Goal: Transaction & Acquisition: Register for event/course

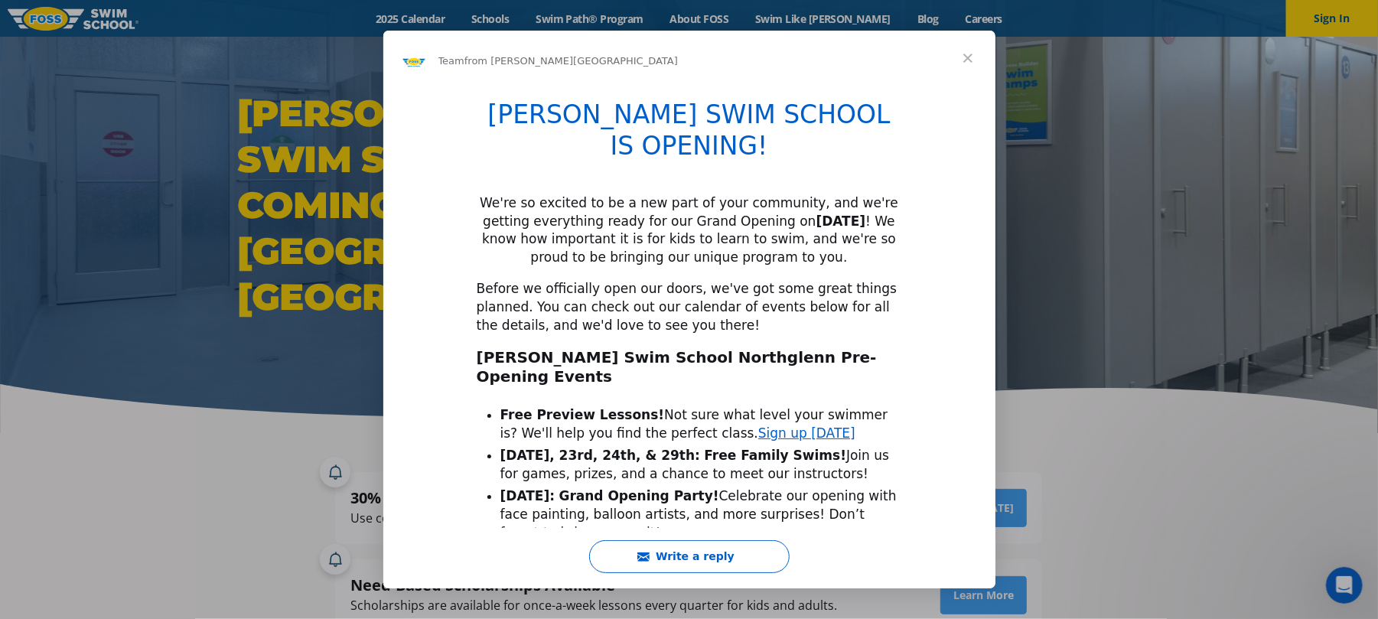
click at [971, 50] on span "Close" at bounding box center [968, 58] width 55 height 55
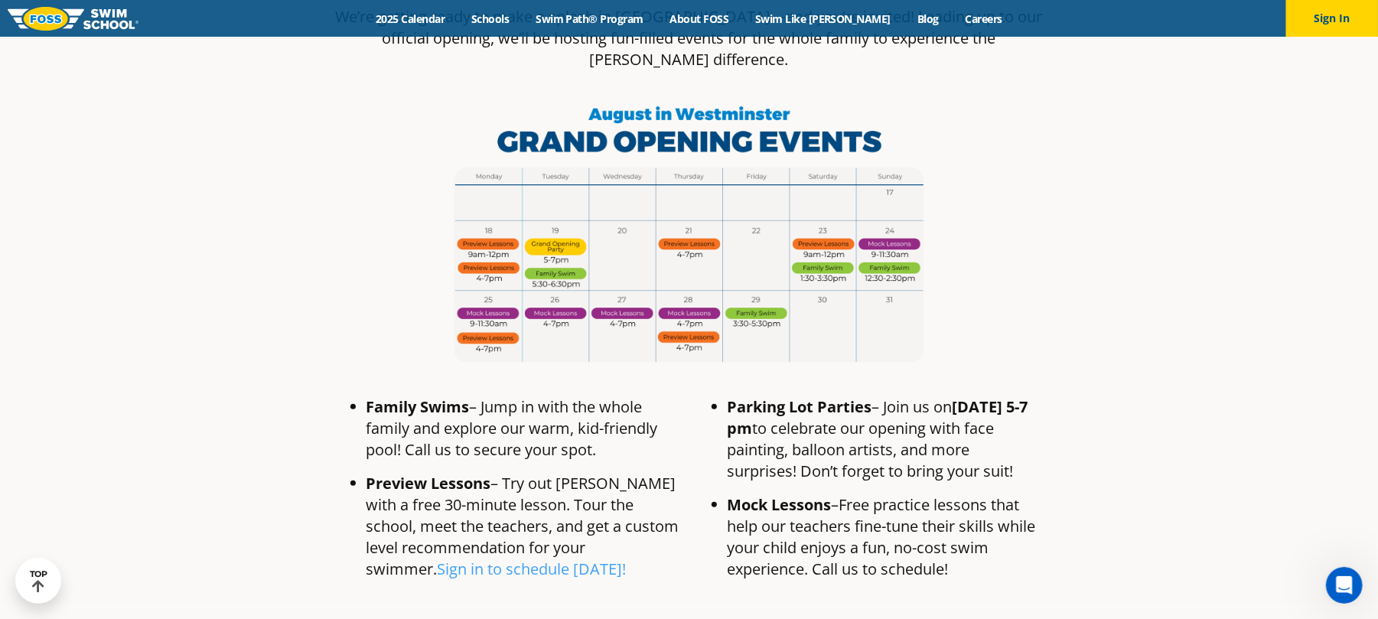
scroll to position [918, 0]
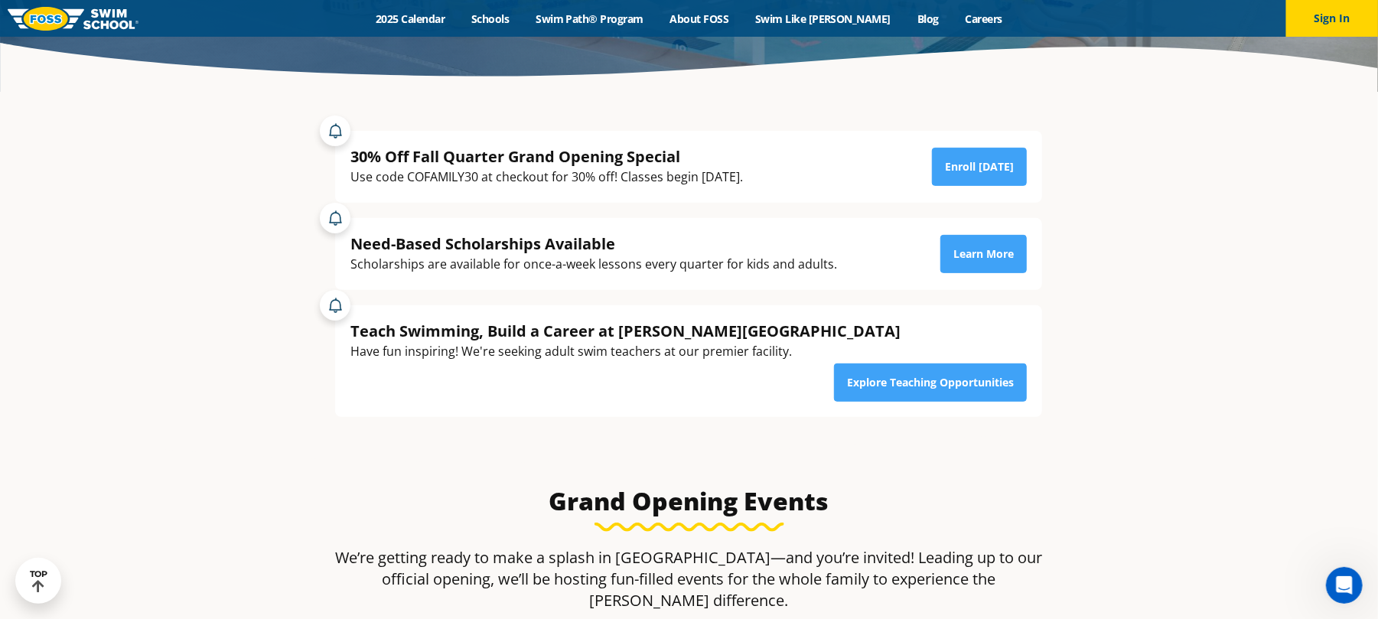
scroll to position [306, 0]
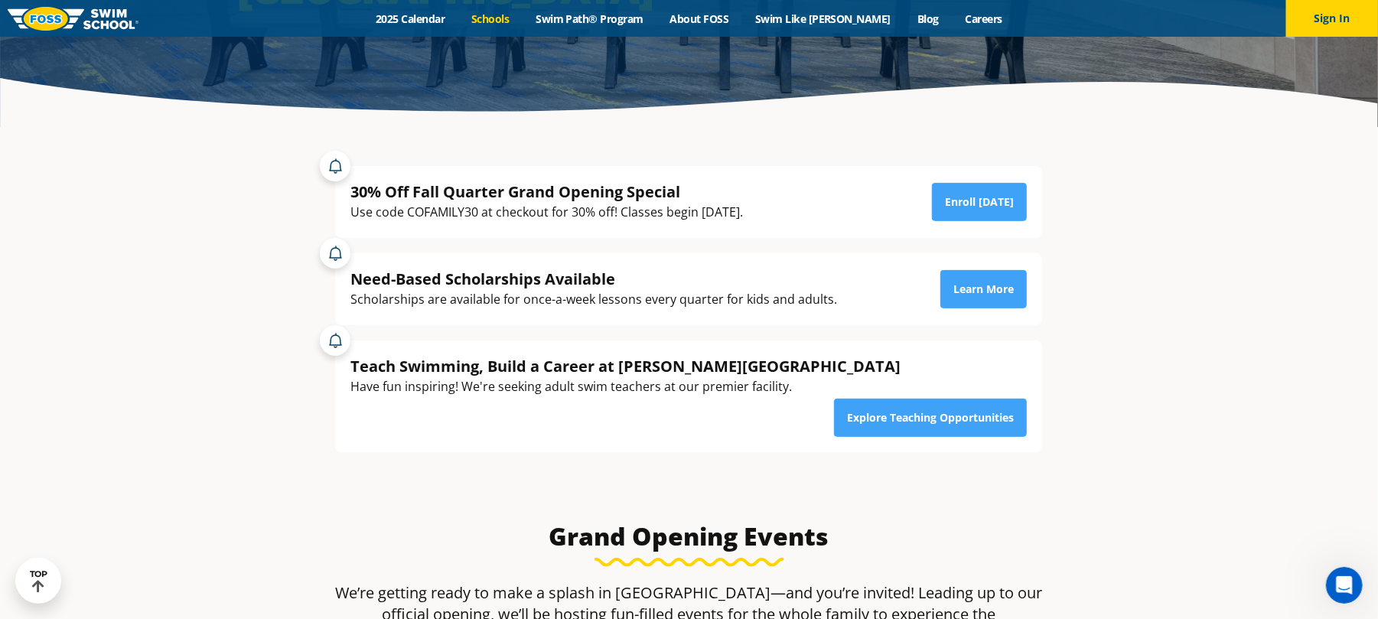
click at [523, 18] on link "Schools" at bounding box center [490, 18] width 64 height 15
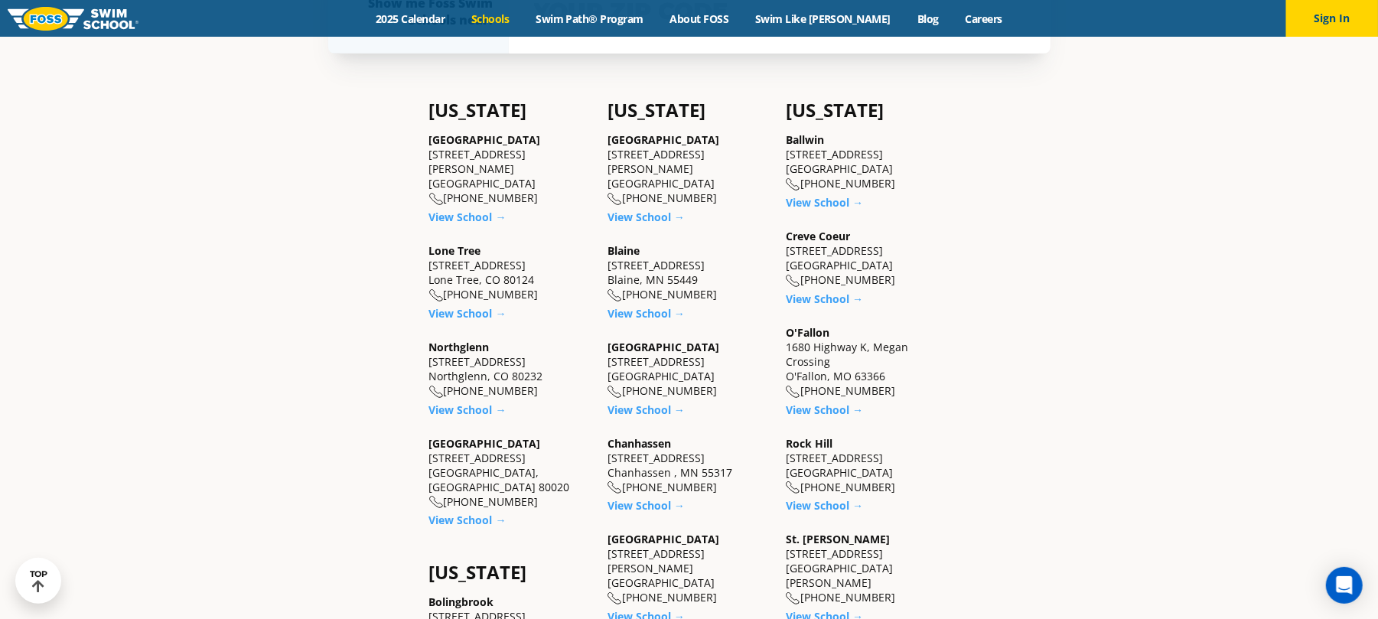
scroll to position [510, 0]
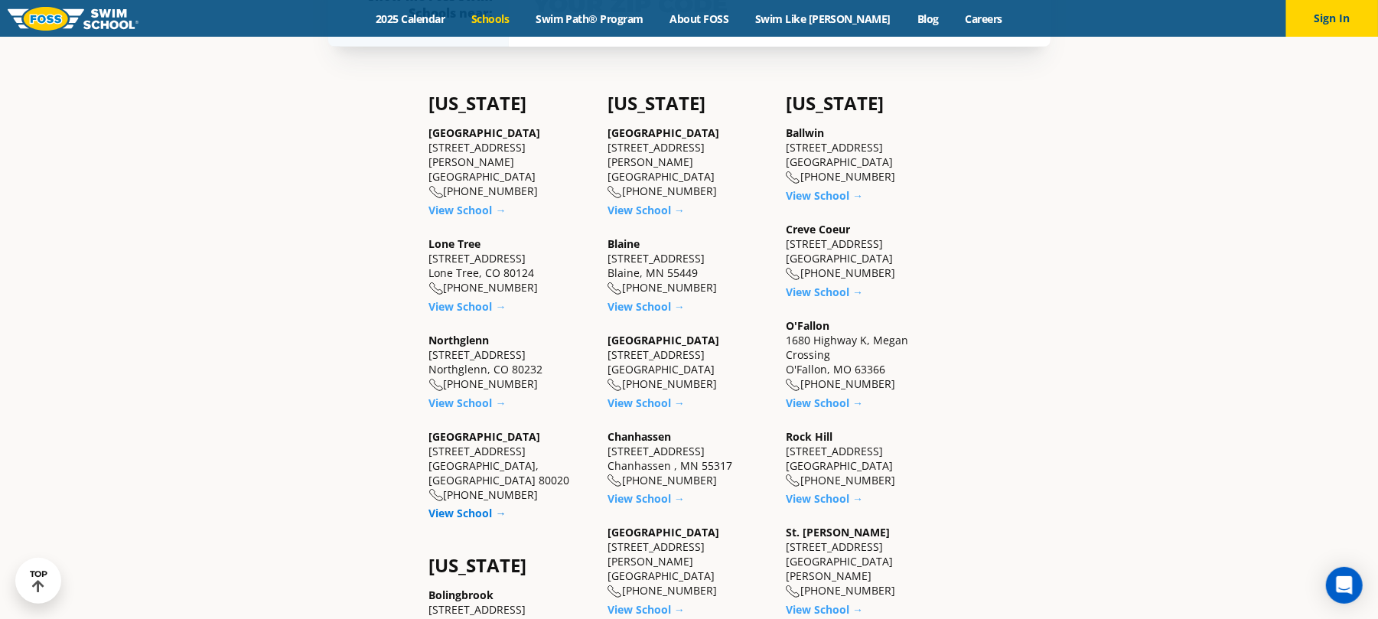
click at [467, 506] on link "View School →" at bounding box center [467, 513] width 77 height 15
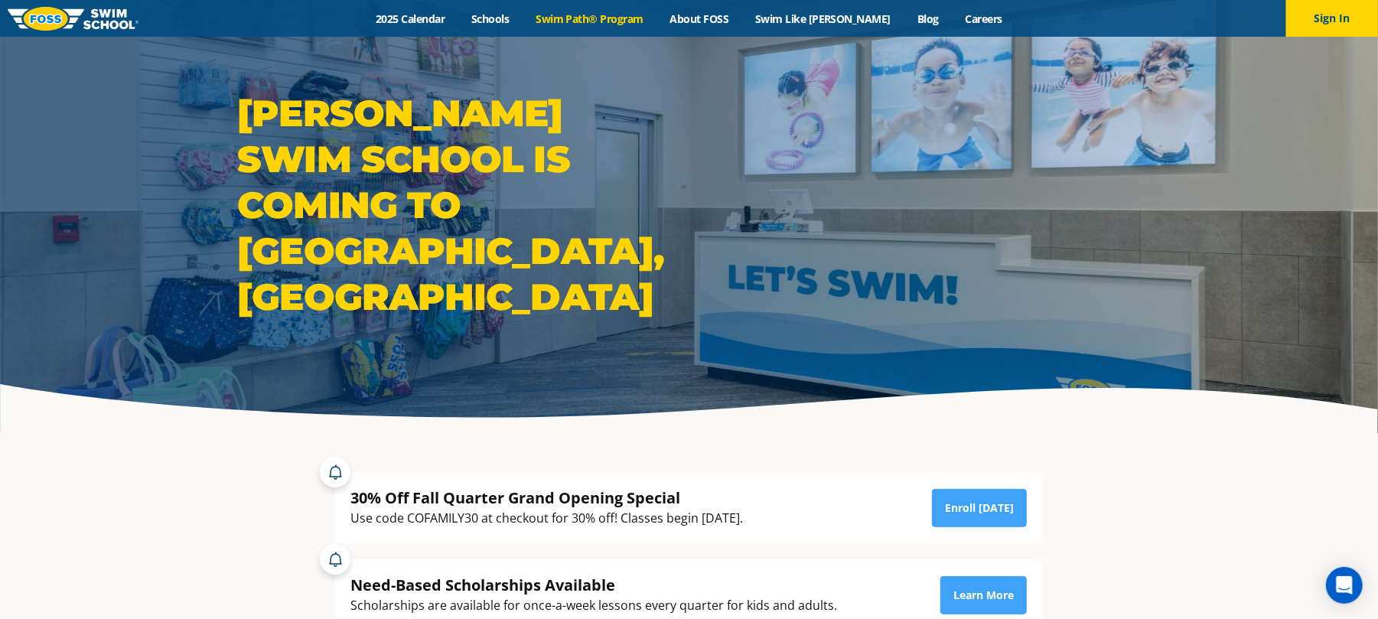
click at [607, 11] on link "Swim Path® Program" at bounding box center [590, 18] width 134 height 15
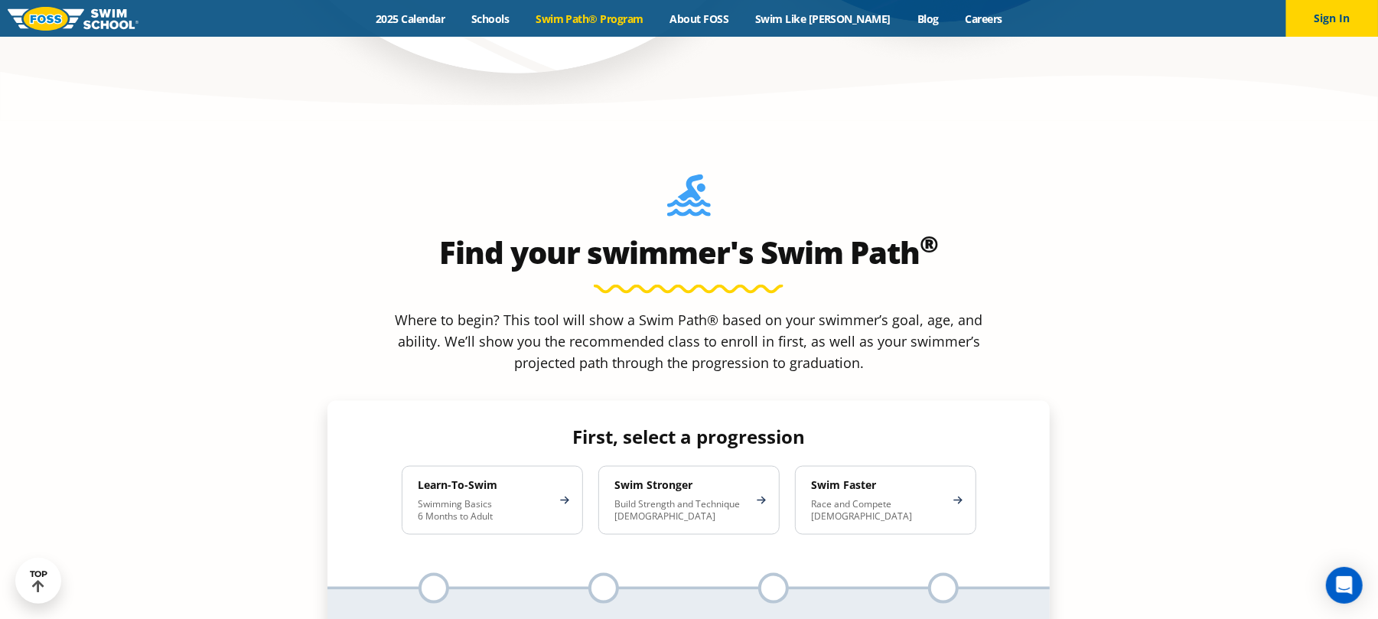
scroll to position [1326, 0]
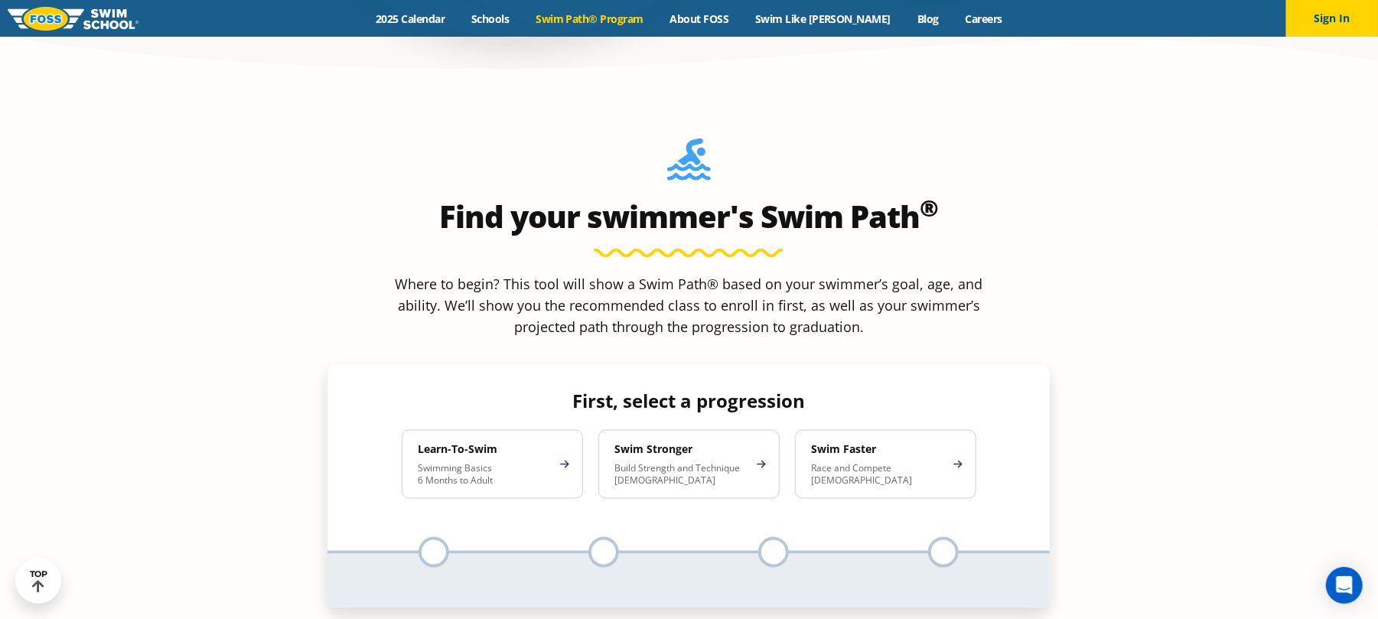
click at [948, 537] on div at bounding box center [943, 552] width 31 height 31
click at [422, 537] on div at bounding box center [434, 552] width 31 height 31
drag, startPoint x: 626, startPoint y: 426, endPoint x: 595, endPoint y: 436, distance: 32.2
click at [618, 429] on div "Change progression First, select a progression Learn-To-Swim Swimming Basics 6 …" at bounding box center [689, 486] width 722 height 243
click at [592, 537] on div at bounding box center [604, 552] width 31 height 31
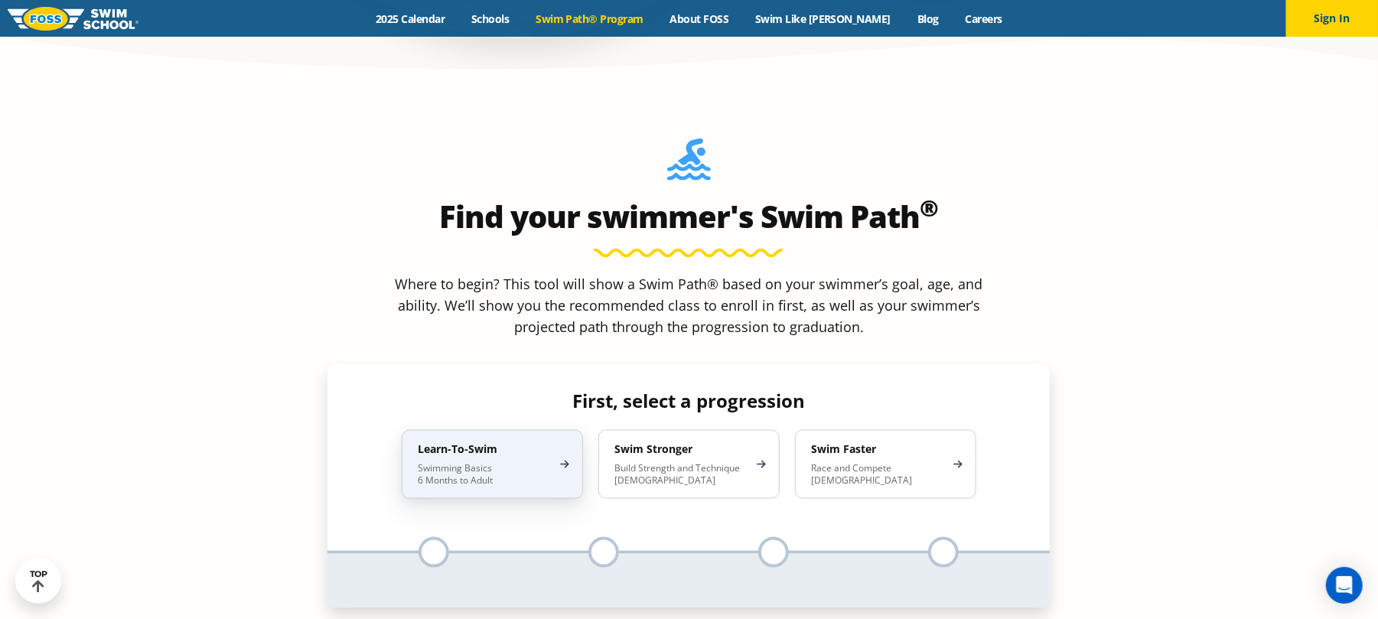
click at [554, 430] on div "Learn-To-Swim Swimming Basics 6 Months to Adult" at bounding box center [492, 464] width 181 height 69
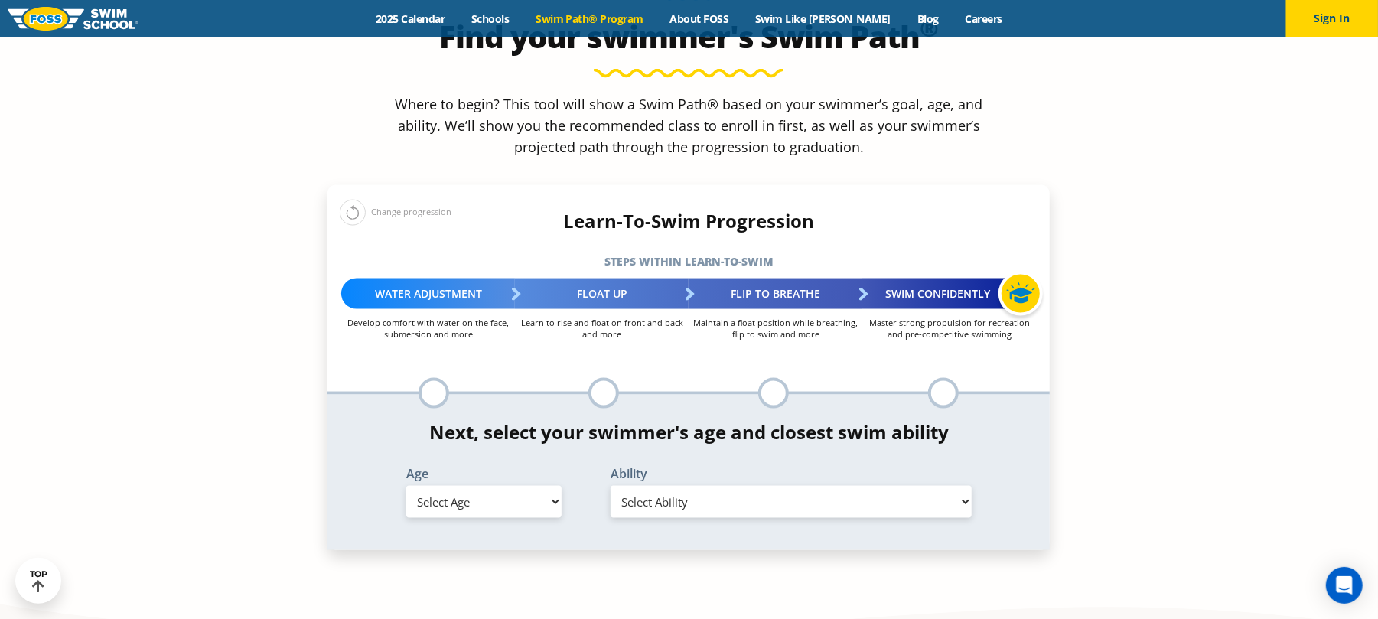
scroll to position [1531, 0]
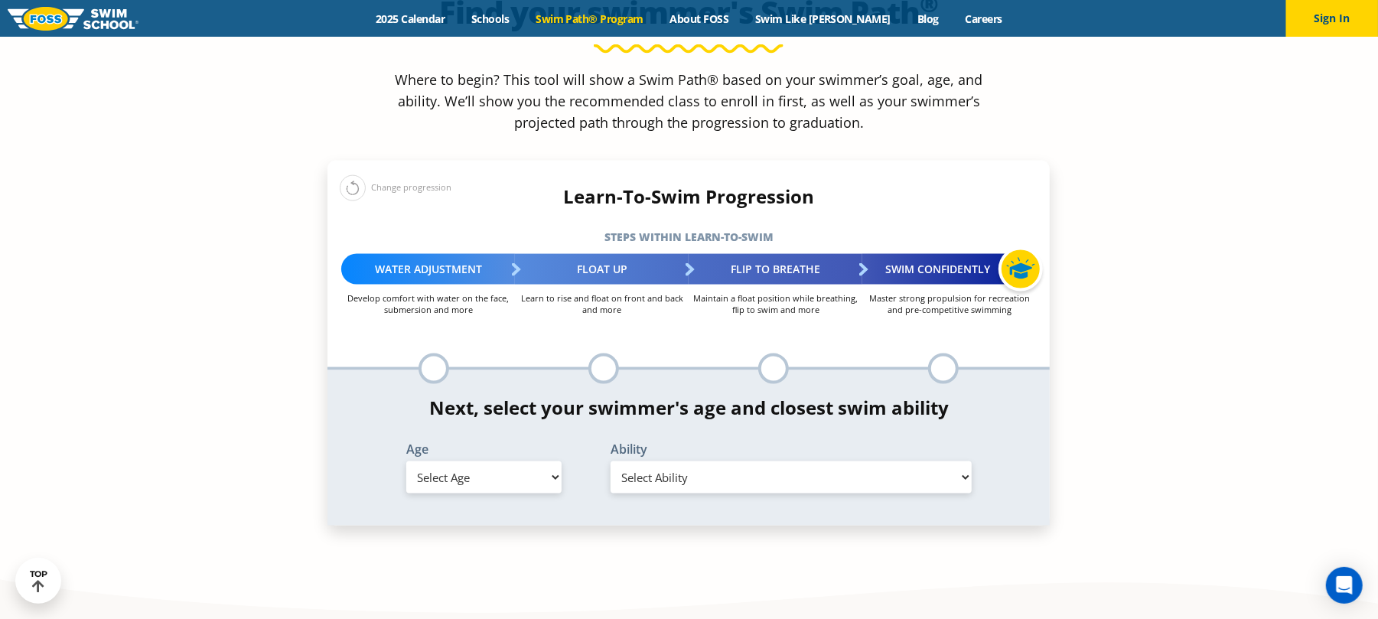
click at [525, 462] on select "Select Age 6 months - 1 year 1 year 2 years 3 years 4 years 5 years 6 years 7 y…" at bounding box center [484, 478] width 156 height 32
select select "4-years"
click at [406, 462] on select "Select Age 6 months - 1 year 1 year 2 years 3 years 4 years 5 years 6 years 7 y…" at bounding box center [484, 478] width 156 height 32
click at [801, 462] on select "Select Ability First in-water experience When in the water, reliant on a life j…" at bounding box center [791, 478] width 361 height 32
select select "4-years-when-in-the-water-reliant-on-a-life-jacket-or-floatation-device"
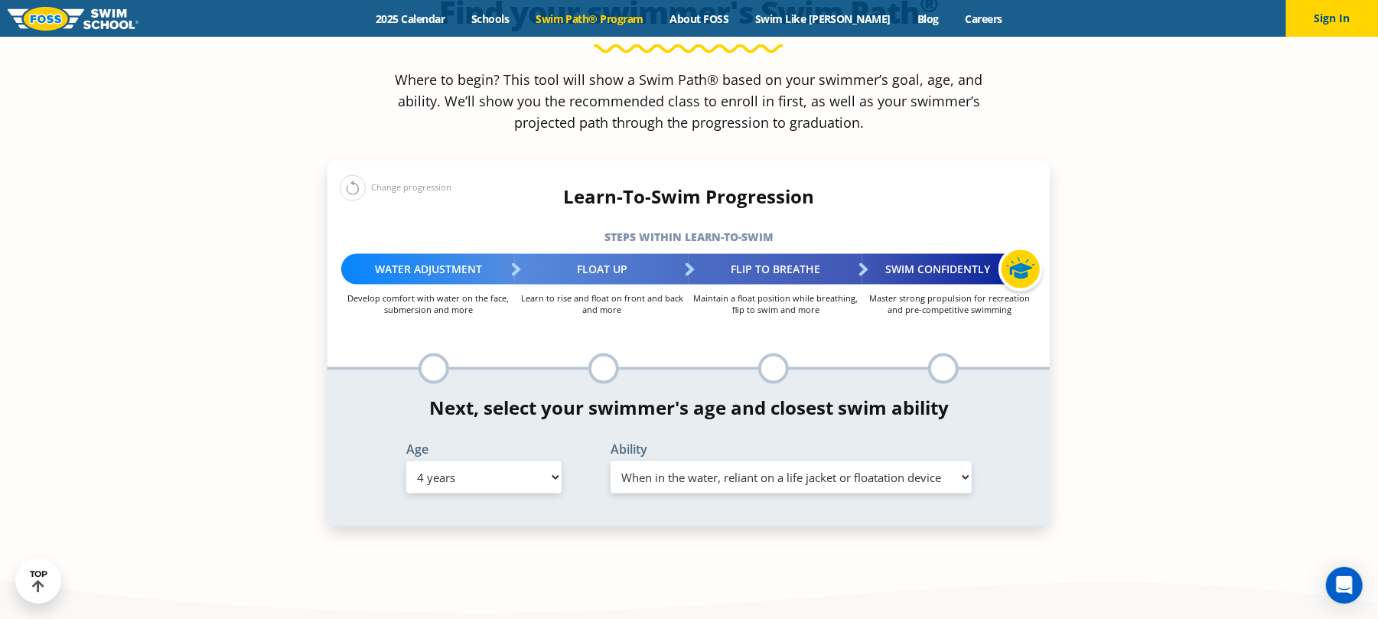
click at [611, 462] on select "Select Ability First in-water experience When in the water, reliant on a life j…" at bounding box center [791, 478] width 361 height 32
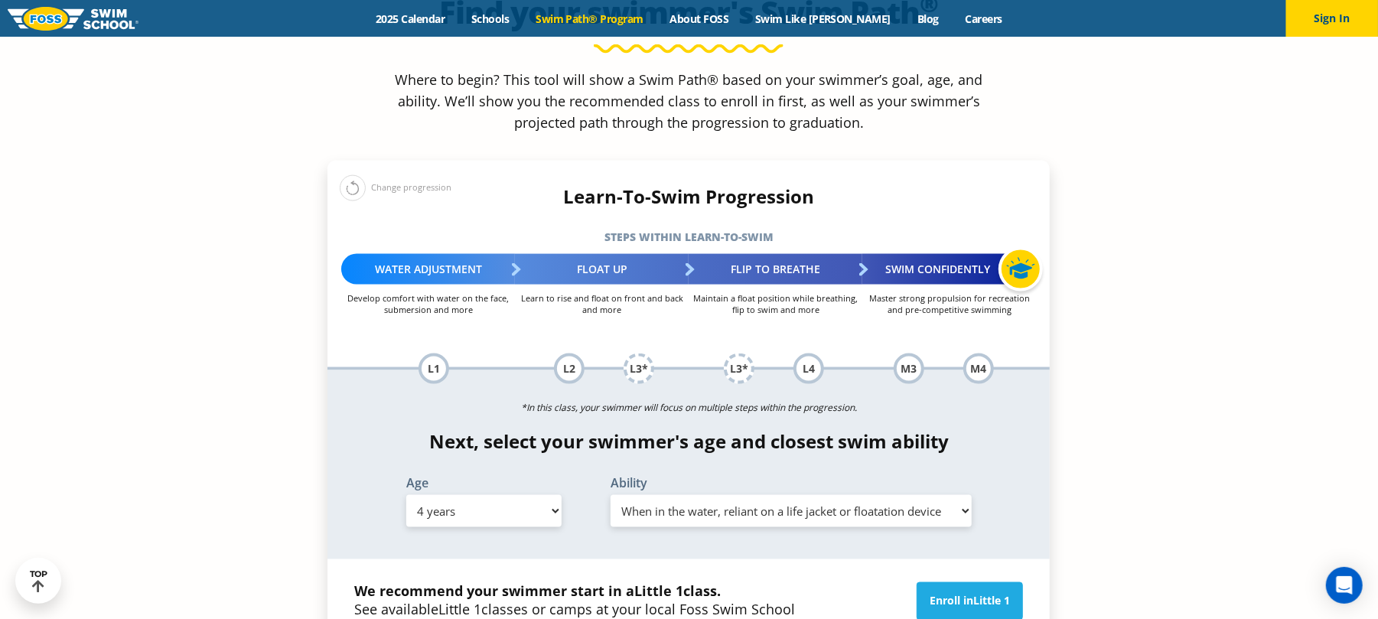
click at [228, 393] on section "Find your swimmer's Swim Path ® Where to begin? This tool will show a Swim Path…" at bounding box center [689, 376] width 1378 height 991
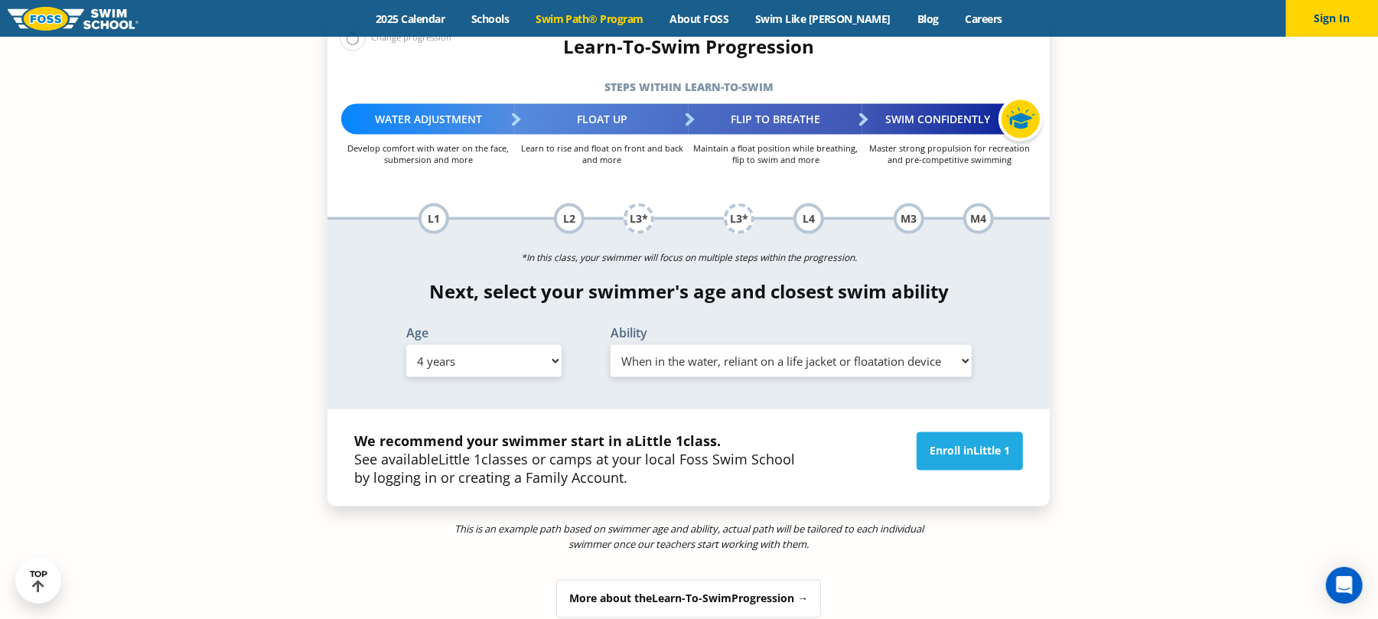
scroll to position [1734, 0]
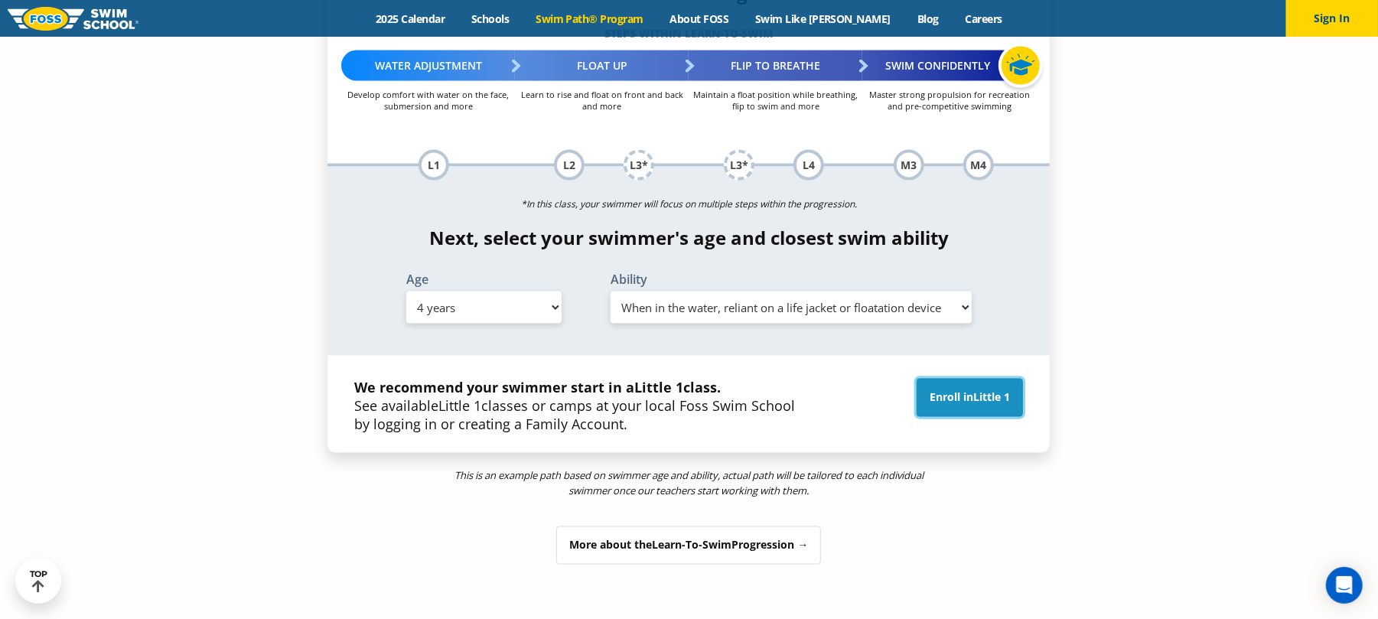
click at [944, 379] on link "Enroll in Little 1" at bounding box center [970, 398] width 106 height 38
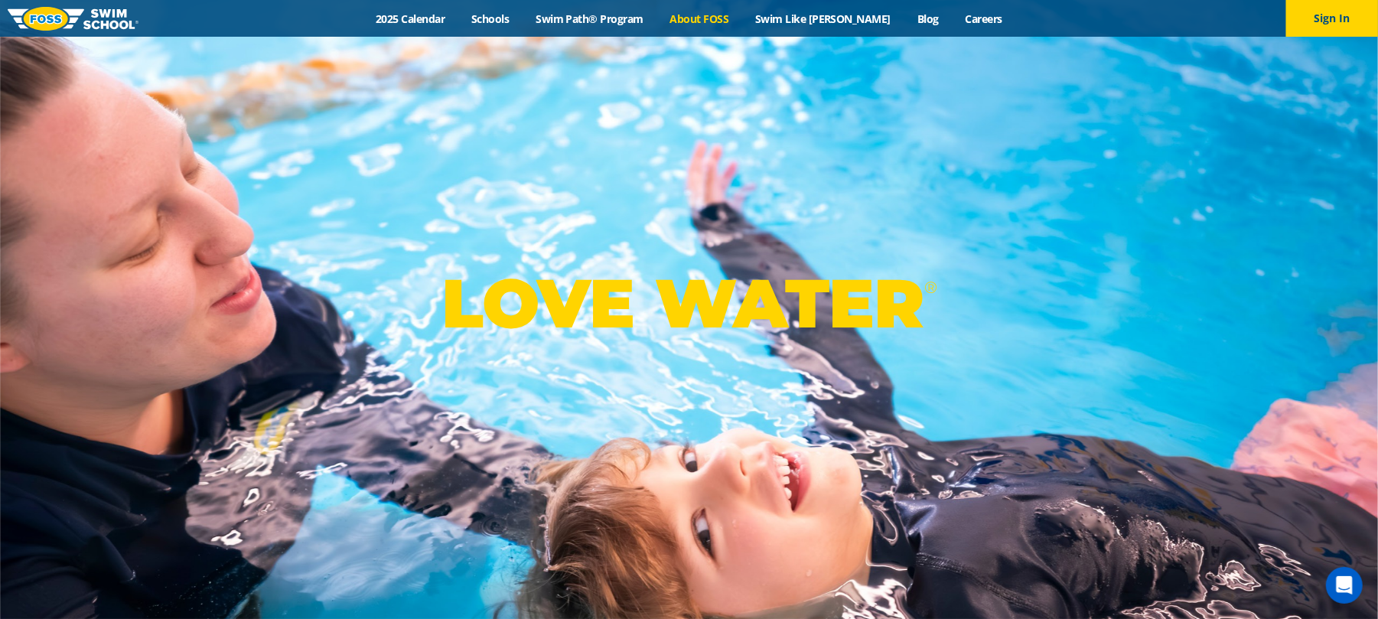
click at [735, 19] on link "About FOSS" at bounding box center [700, 18] width 86 height 15
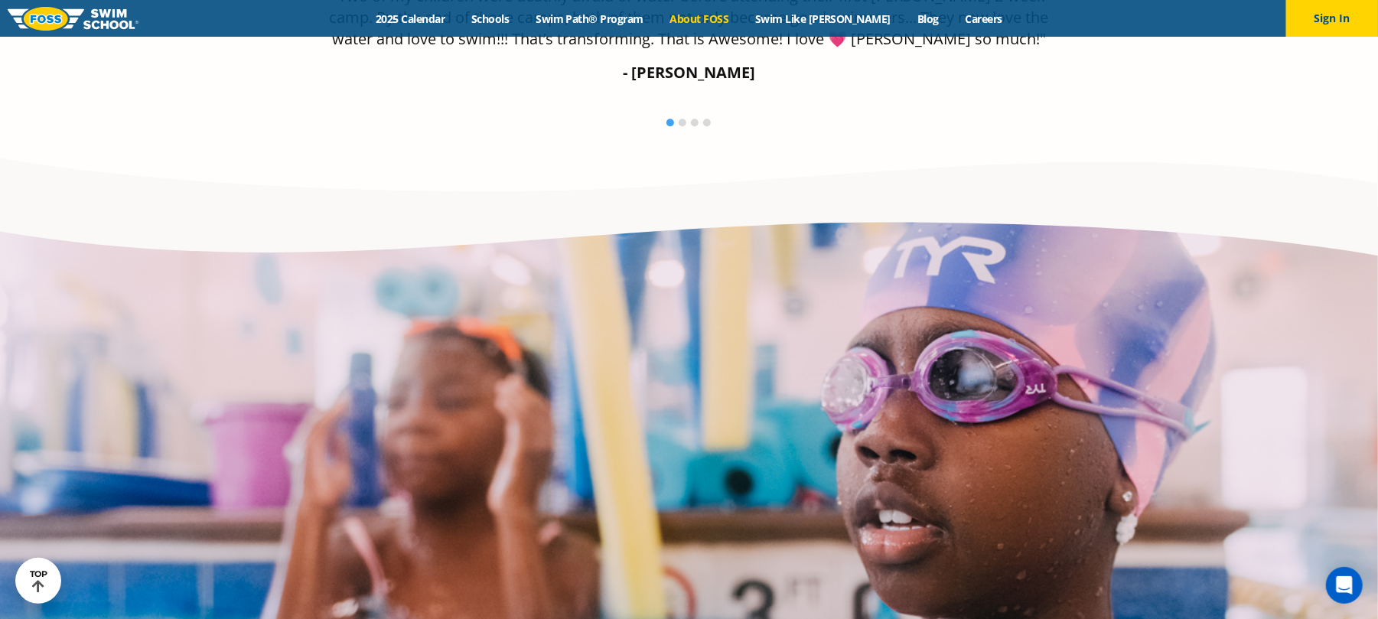
scroll to position [3214, 0]
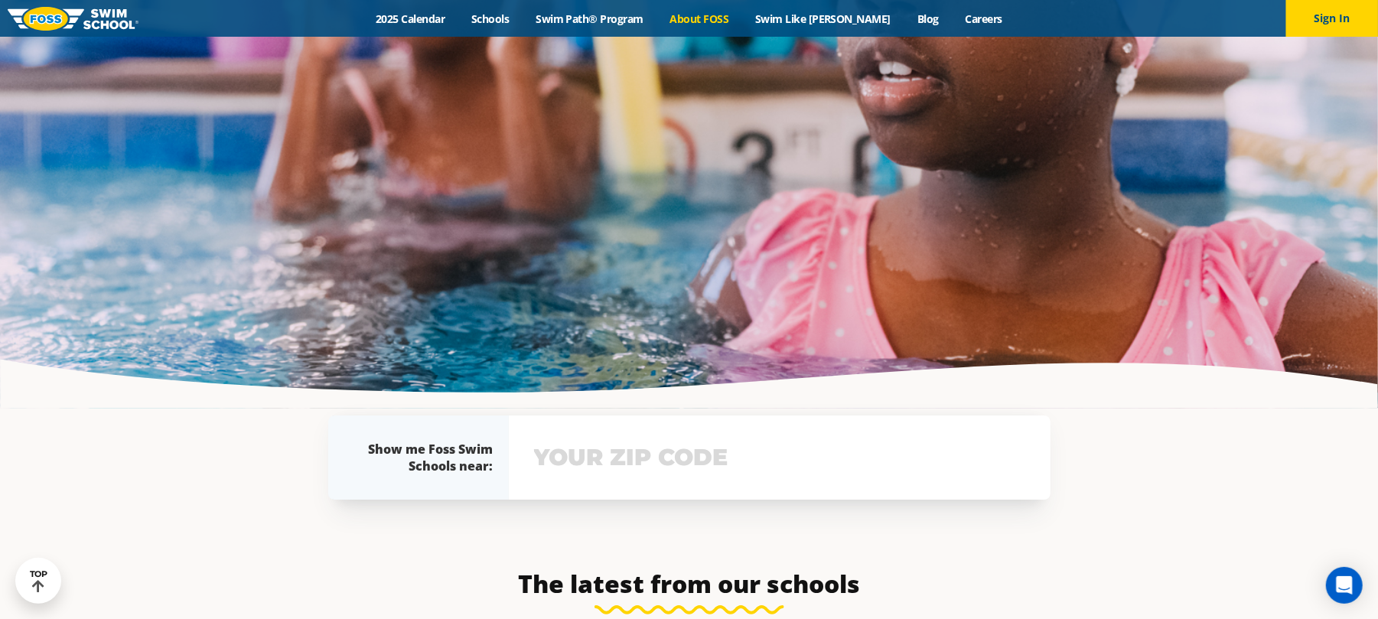
click at [618, 426] on div "View school & class schedule" at bounding box center [780, 458] width 542 height 84
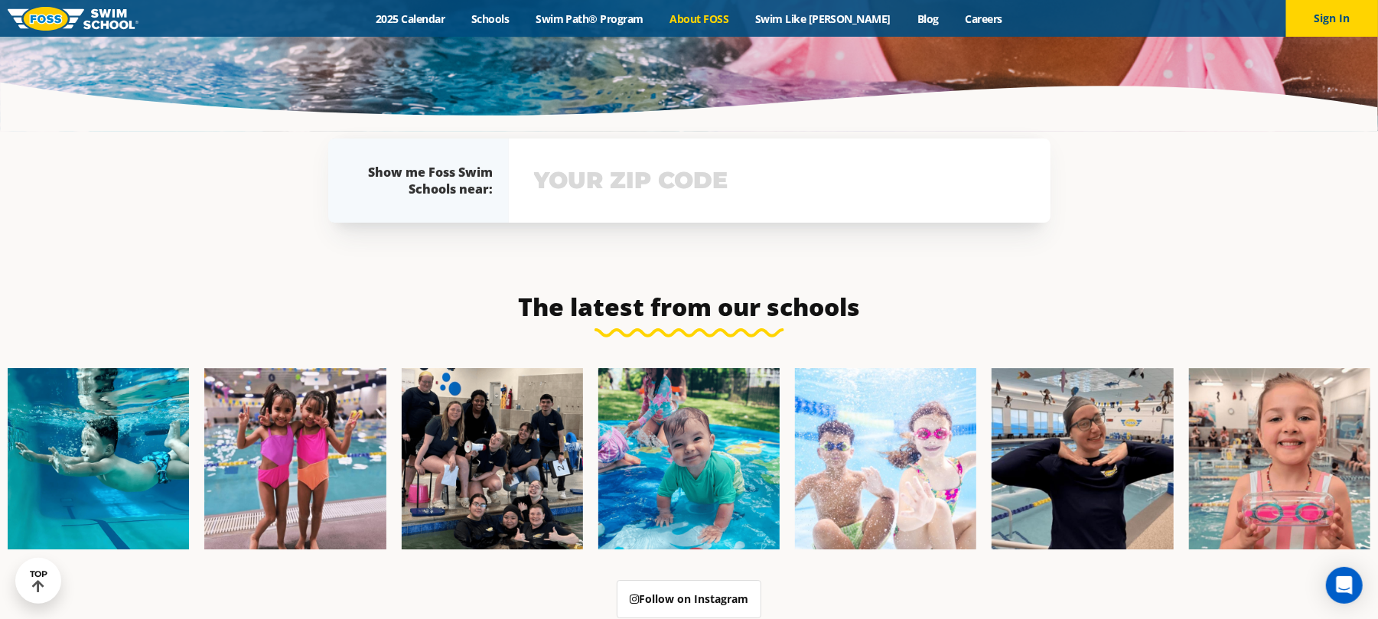
scroll to position [3521, 0]
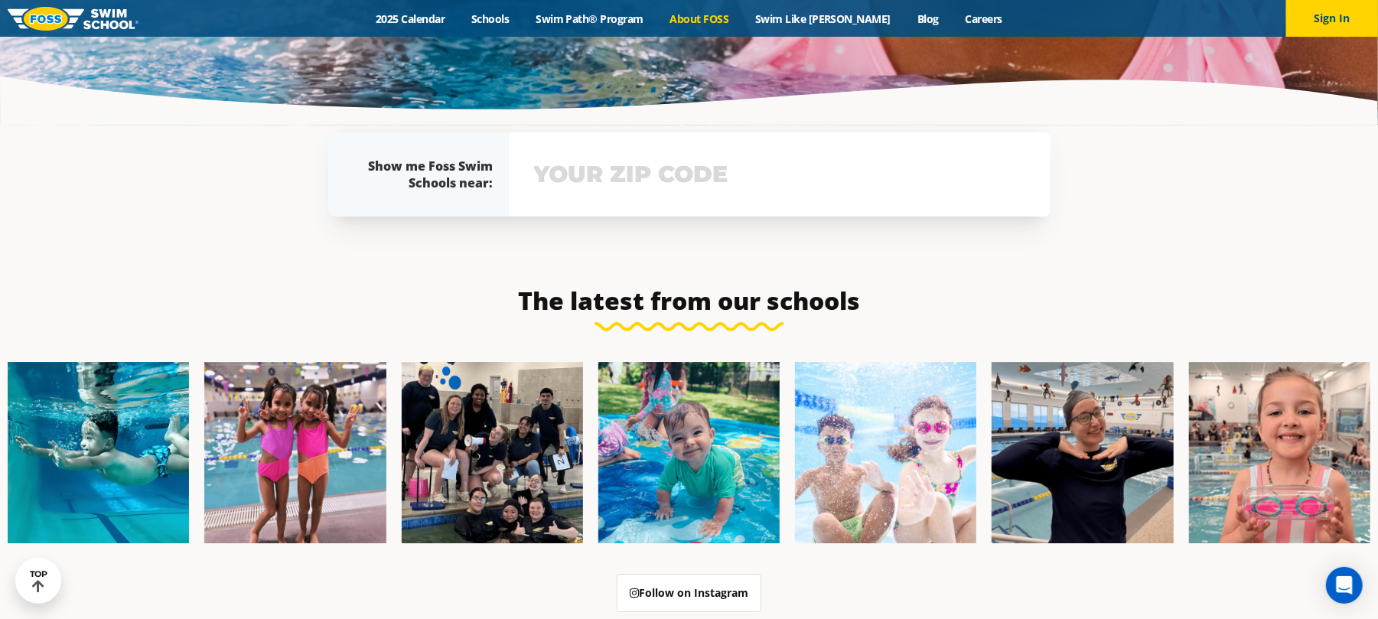
type input "7"
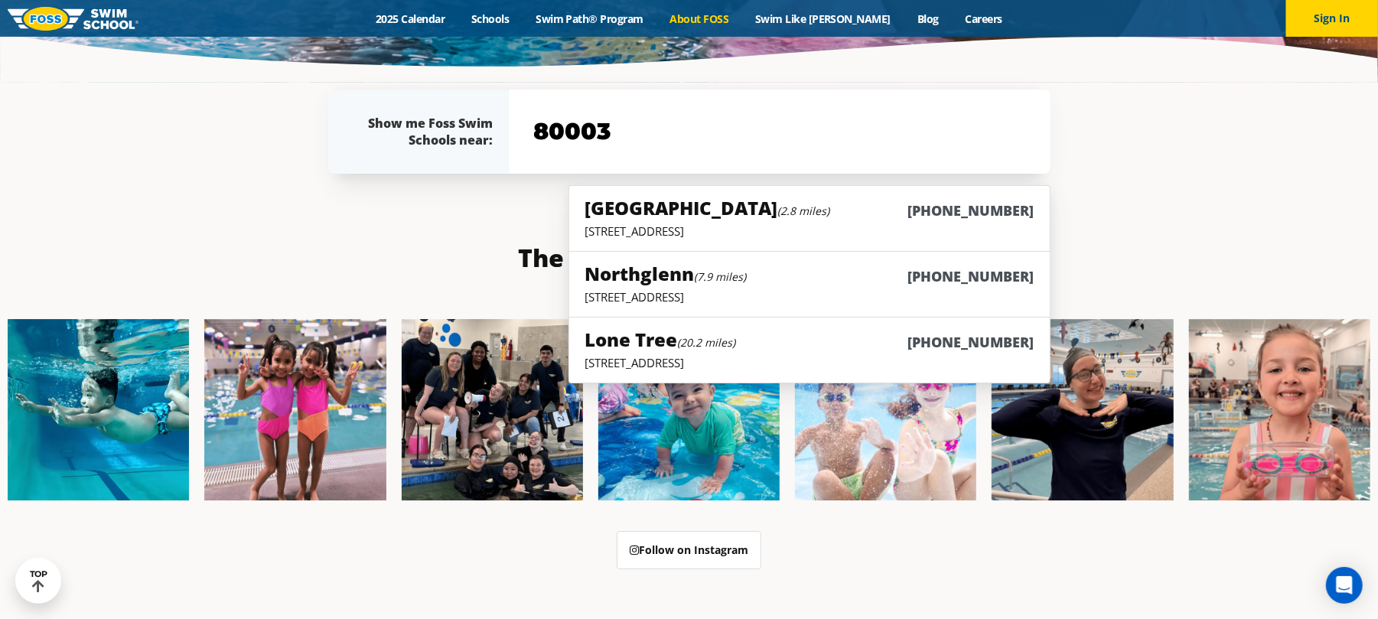
scroll to position [3479, 0]
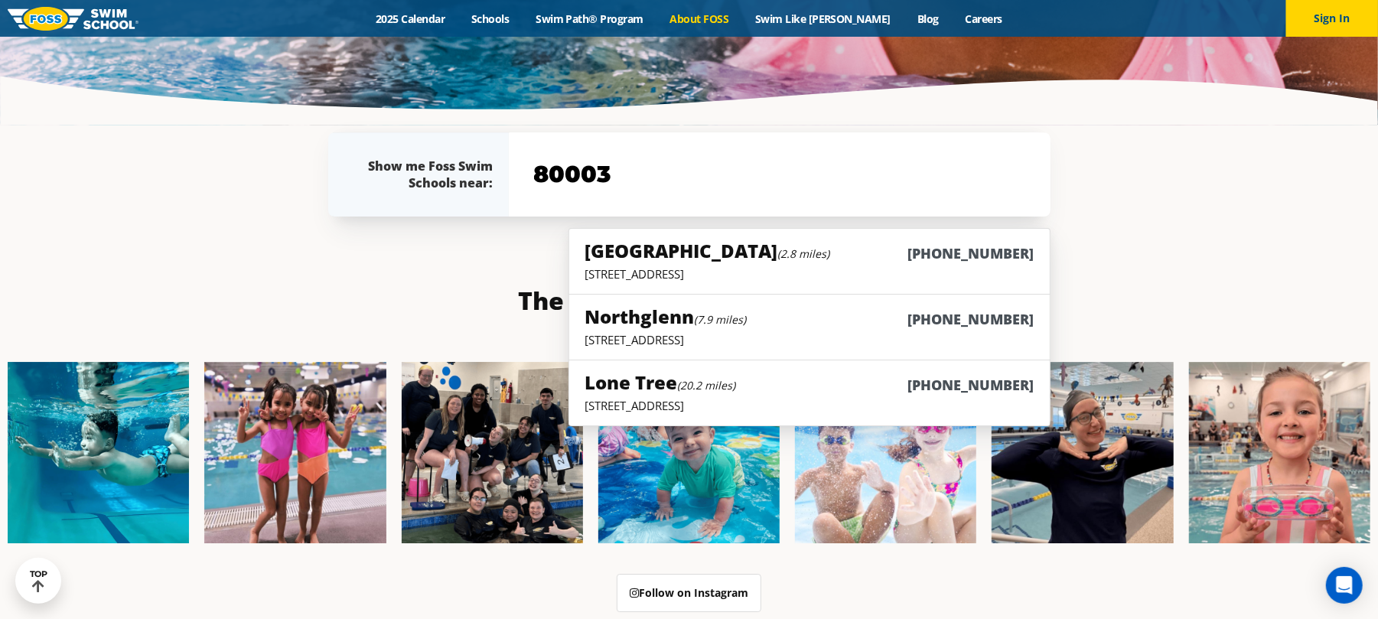
type input "80003"
click at [822, 238] on div "Westminster (2.8 miles) (983) 203-0300" at bounding box center [809, 252] width 449 height 28
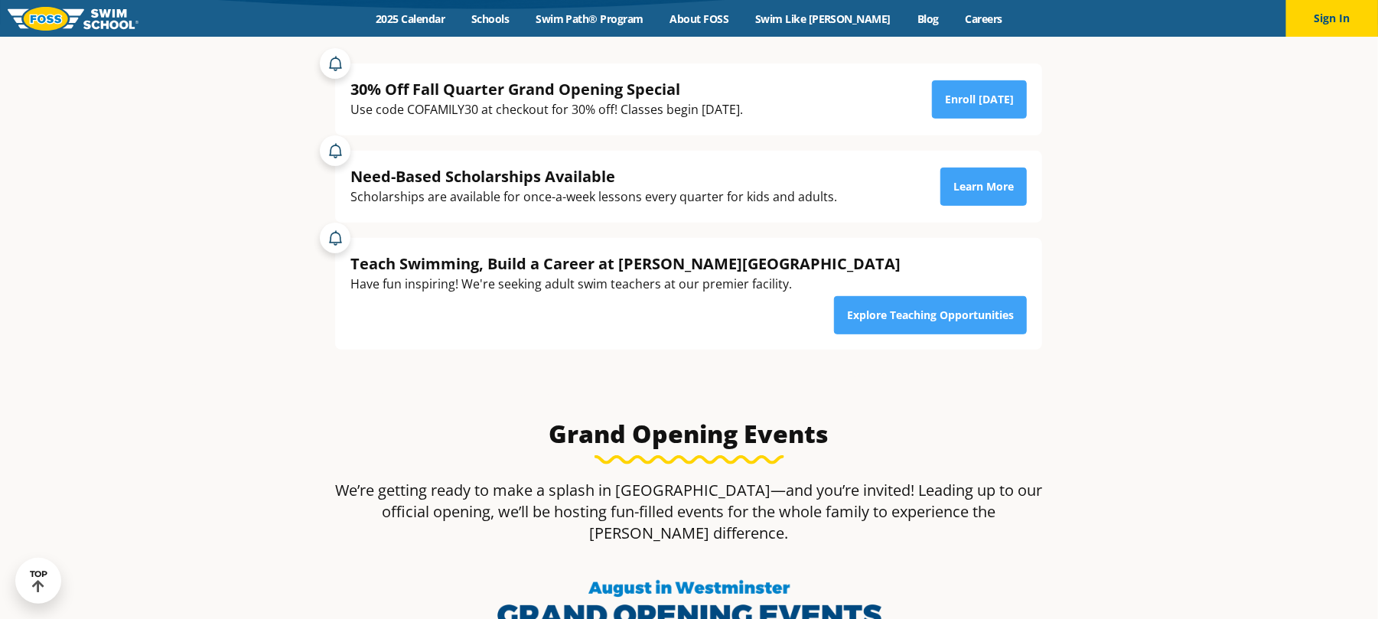
scroll to position [408, 0]
click at [980, 96] on link "Enroll [DATE]" at bounding box center [979, 100] width 95 height 38
